Goal: Task Accomplishment & Management: Complete application form

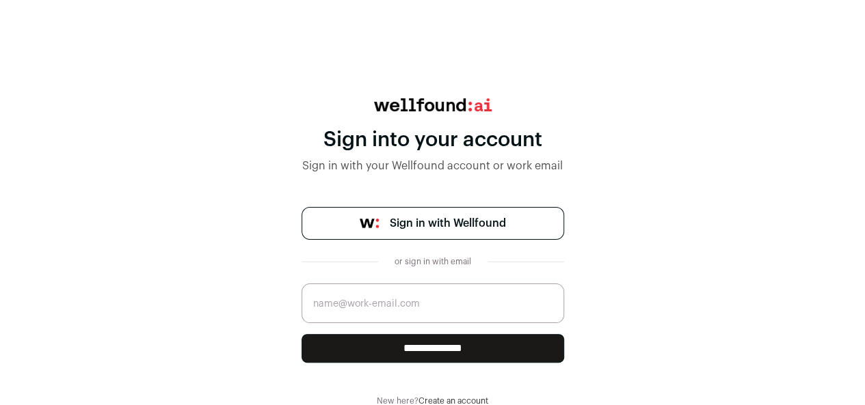
click at [392, 307] on input "email" at bounding box center [432, 304] width 263 height 40
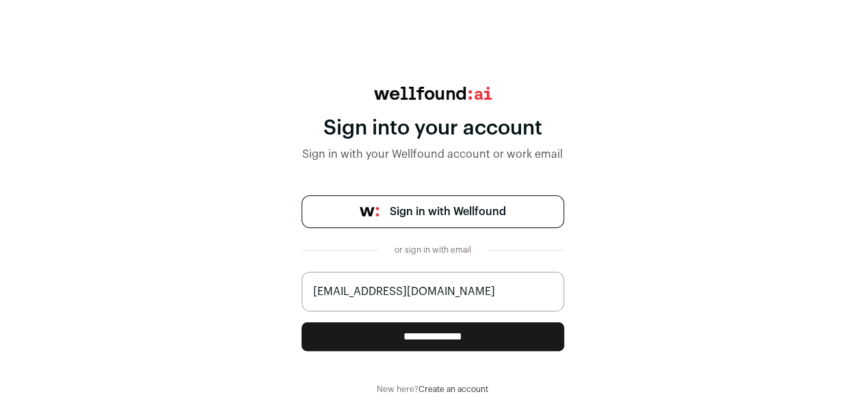
scroll to position [23, 0]
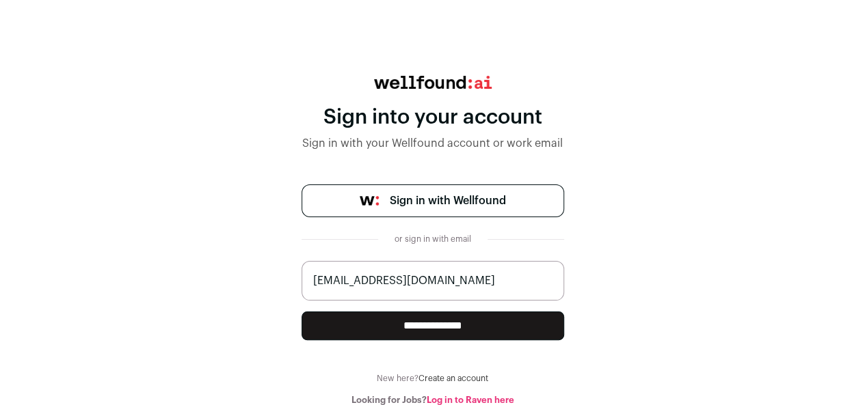
type input "[EMAIL_ADDRESS][DOMAIN_NAME]"
click at [440, 193] on span "Sign in with Wellfound" at bounding box center [448, 201] width 116 height 16
click at [406, 324] on input "**********" at bounding box center [432, 326] width 263 height 29
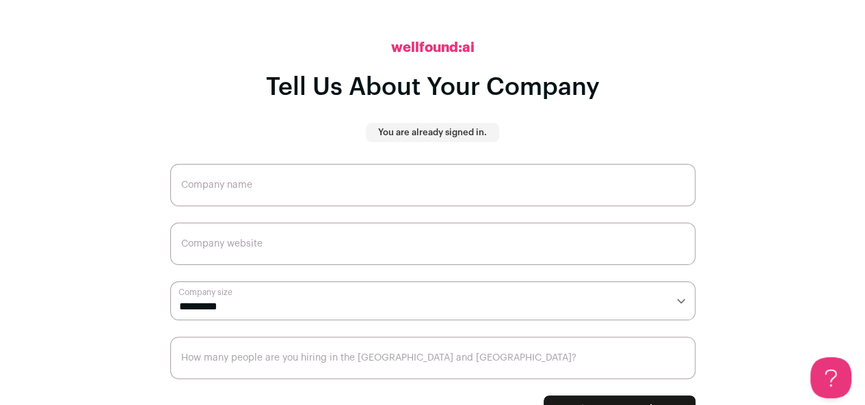
scroll to position [41, 0]
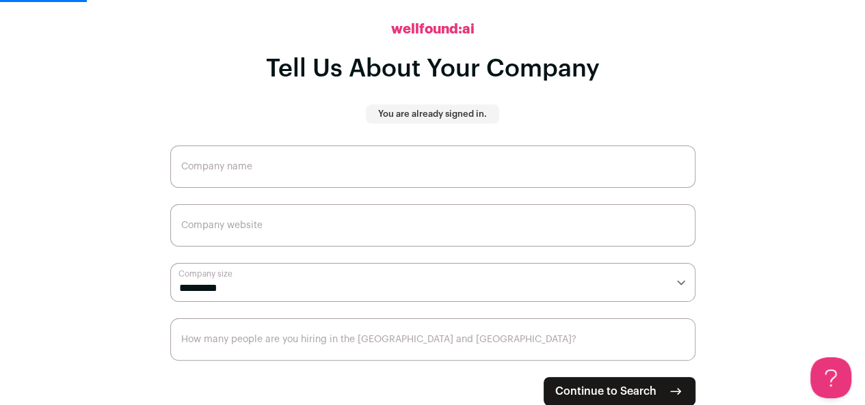
scroll to position [23, 0]
